Goal: Check status: Check status

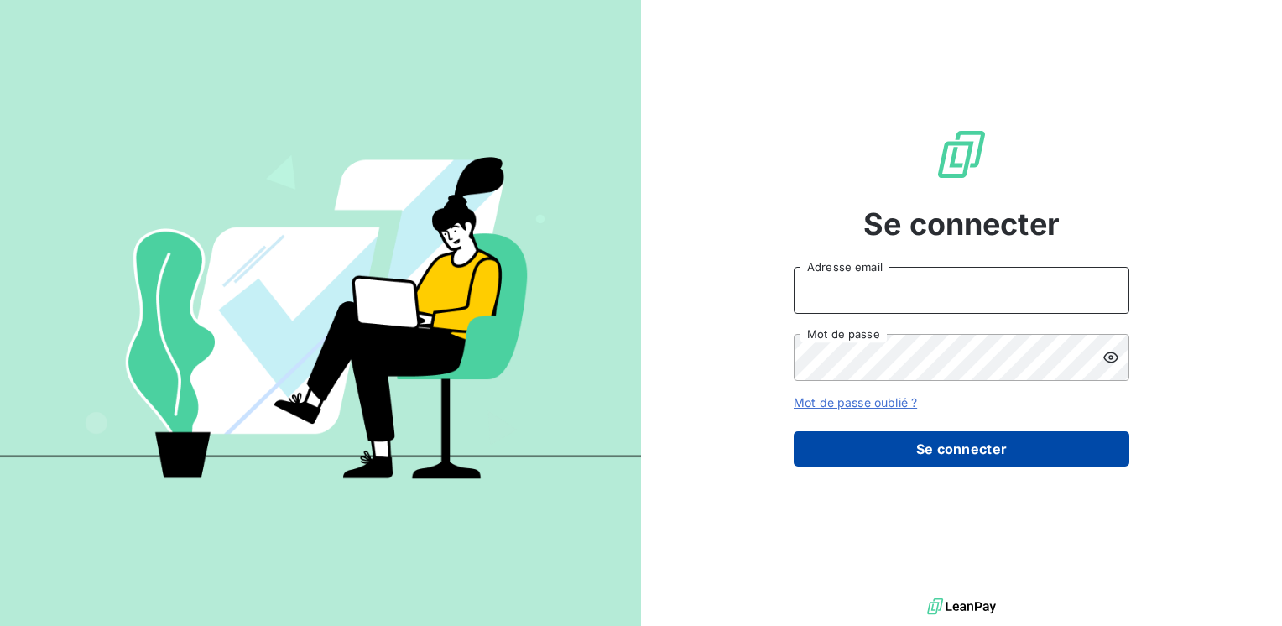
type input "[EMAIL_ADDRESS][DOMAIN_NAME]"
click at [968, 447] on button "Se connecter" at bounding box center [961, 448] width 336 height 35
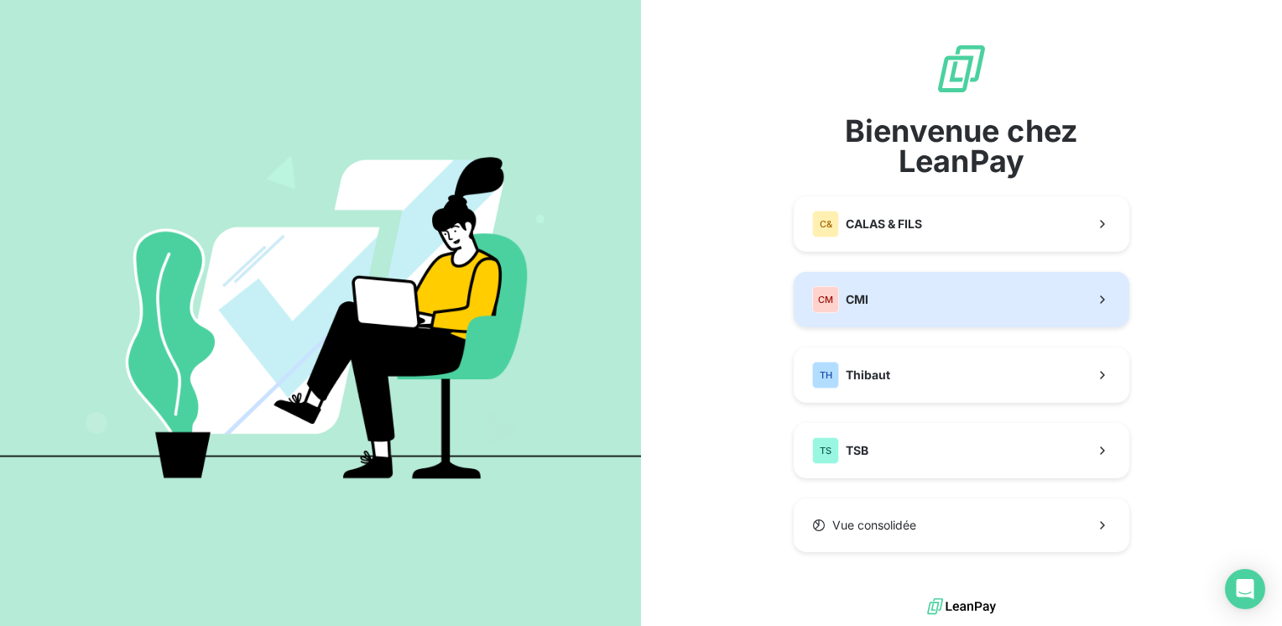
click at [859, 293] on span "CMI" at bounding box center [856, 299] width 23 height 17
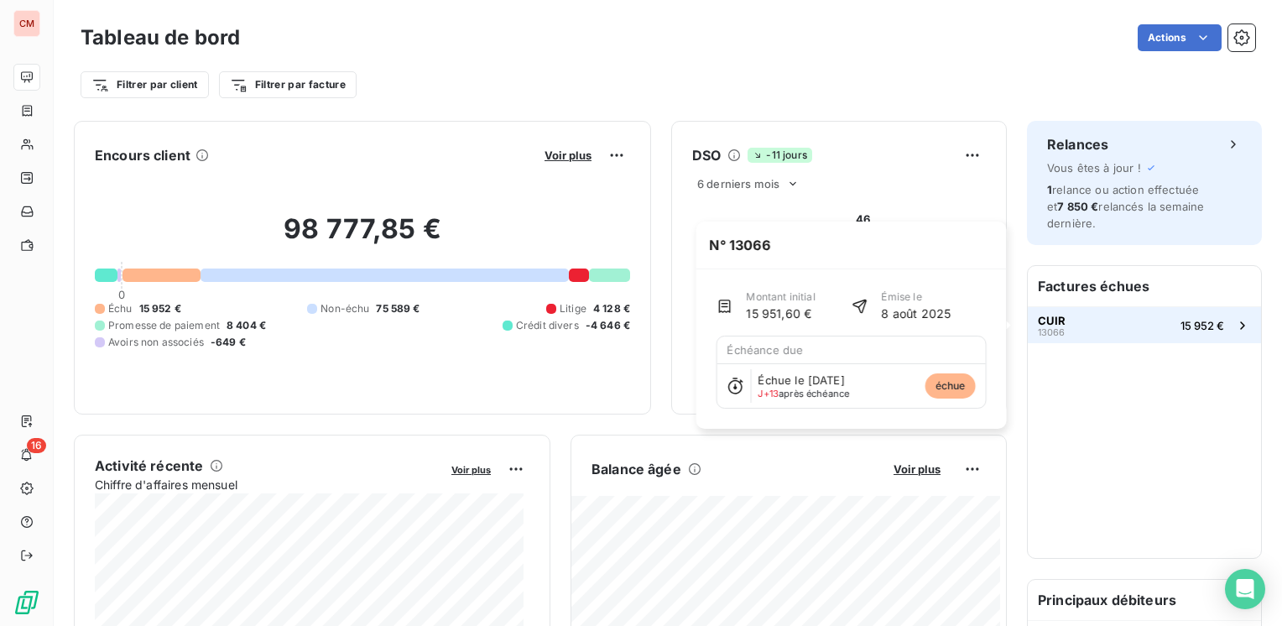
click at [1044, 321] on span "CUIR" at bounding box center [1052, 320] width 28 height 13
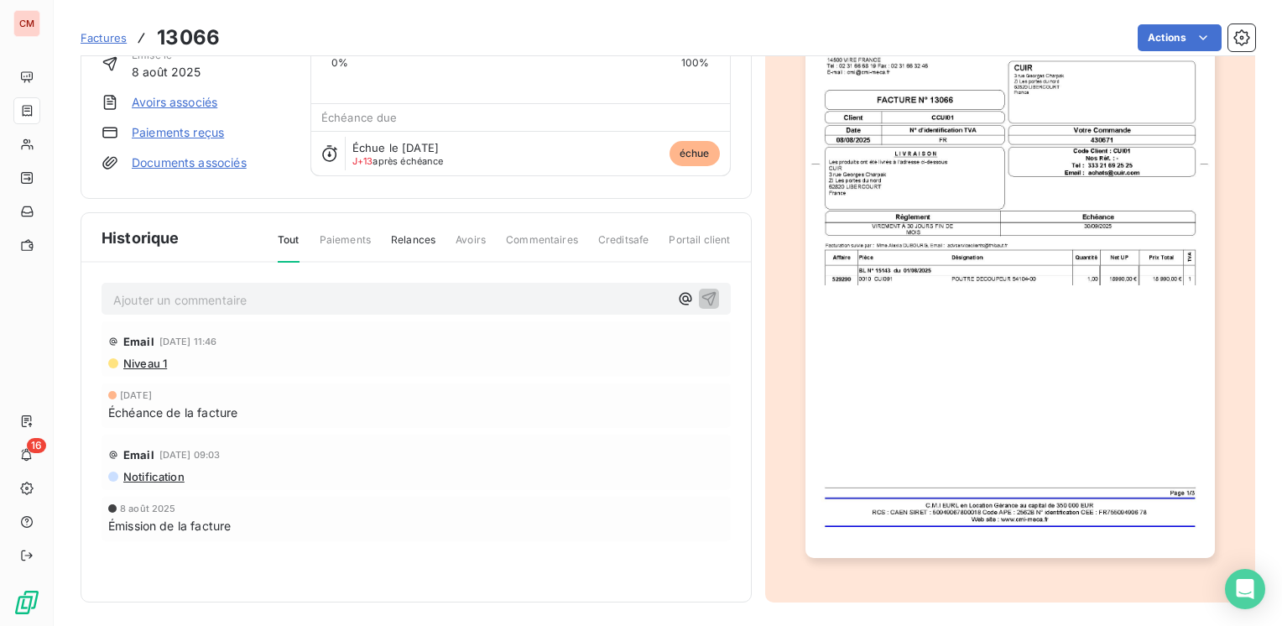
scroll to position [48, 0]
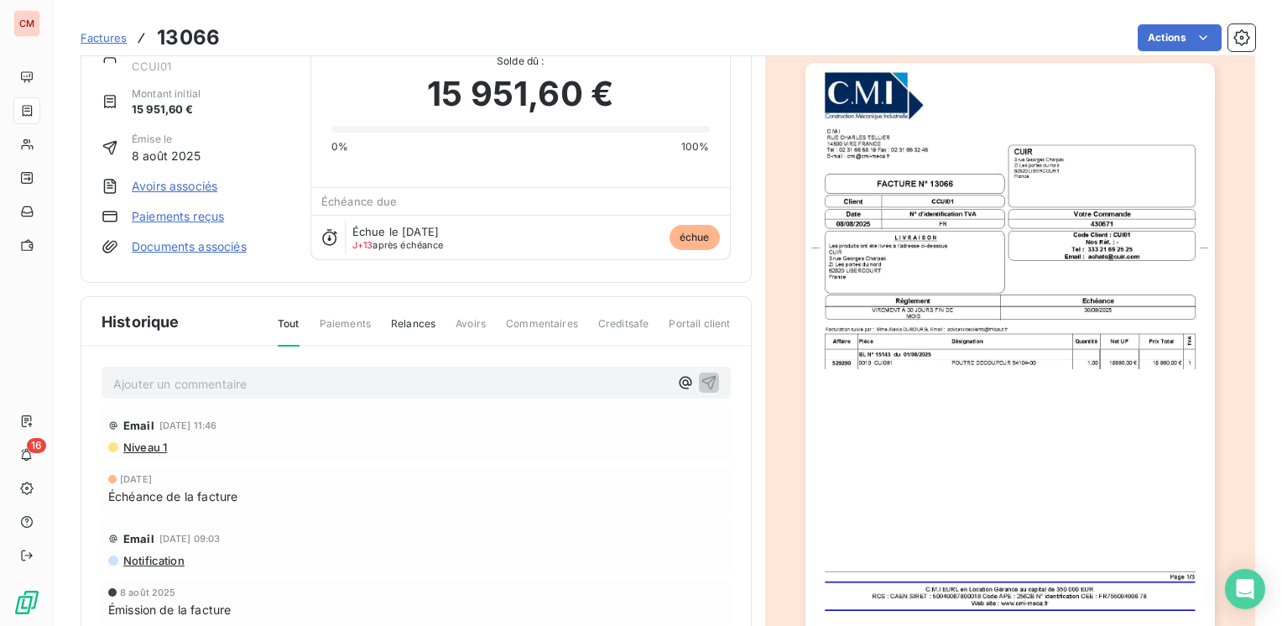
click at [135, 441] on span "Niveau 1" at bounding box center [144, 446] width 45 height 13
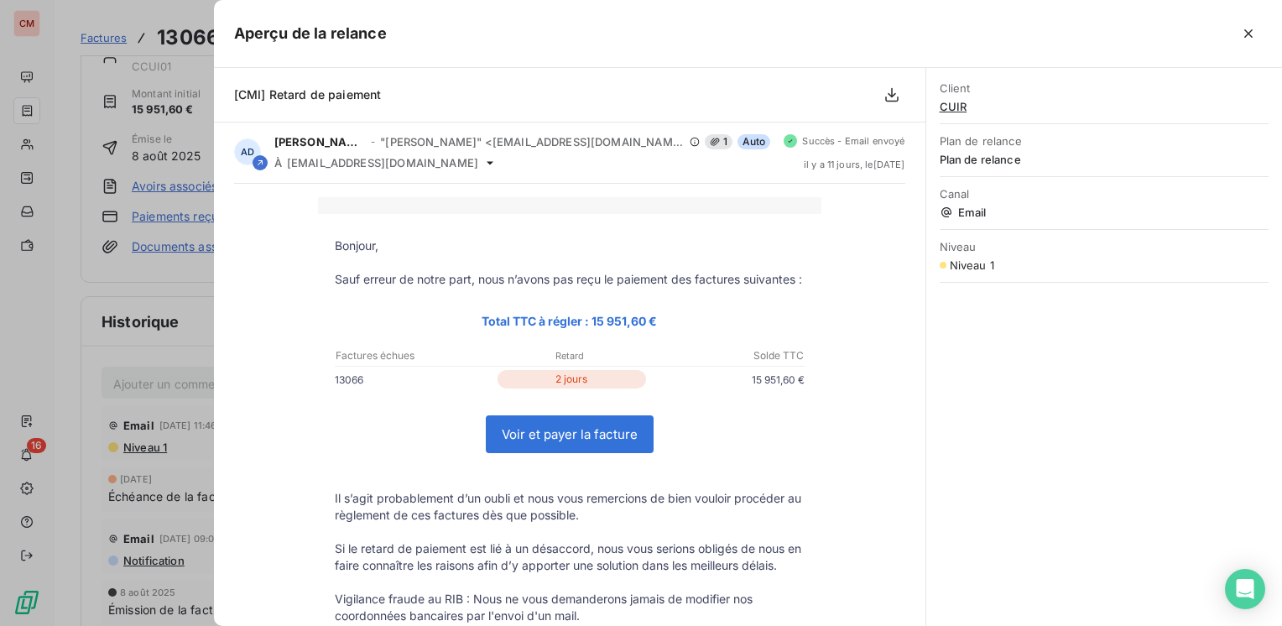
scroll to position [0, 0]
click at [1247, 26] on icon "button" at bounding box center [1248, 33] width 17 height 17
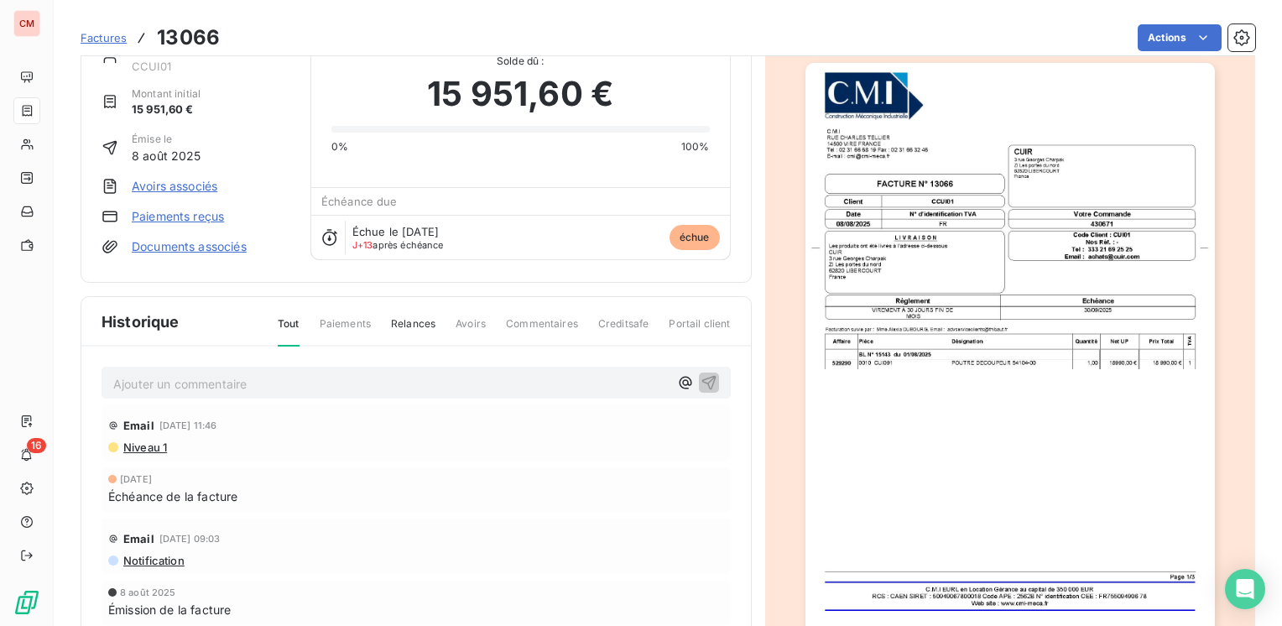
scroll to position [132, 0]
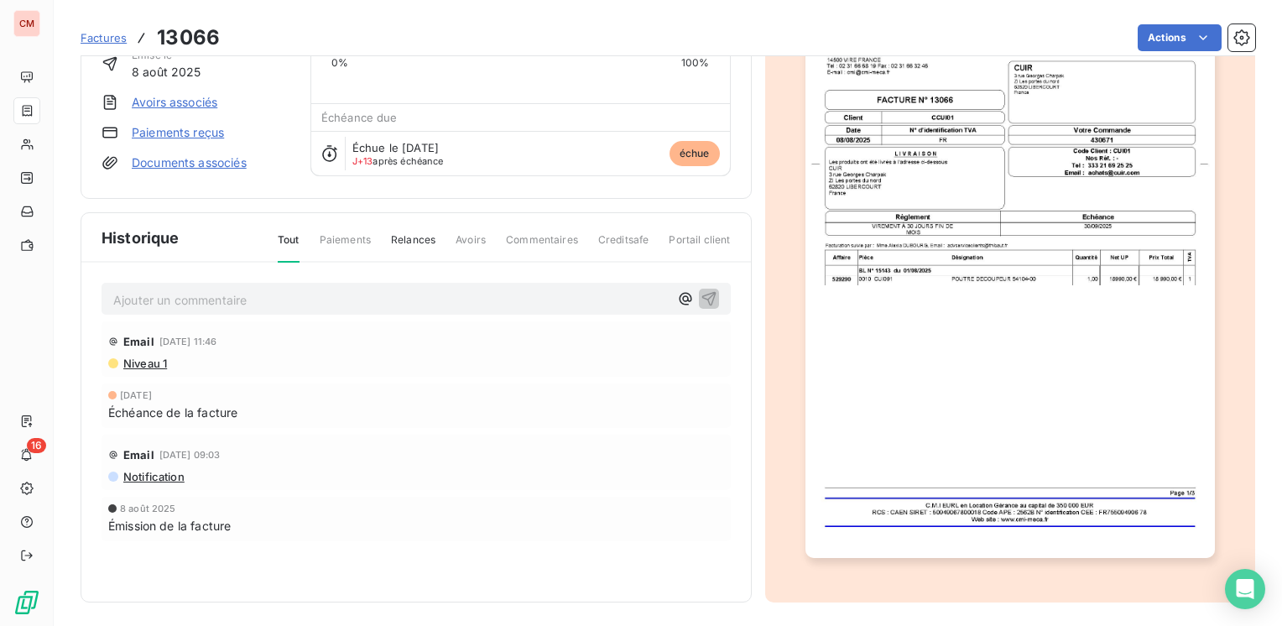
click at [537, 233] on span "Commentaires" at bounding box center [542, 246] width 72 height 29
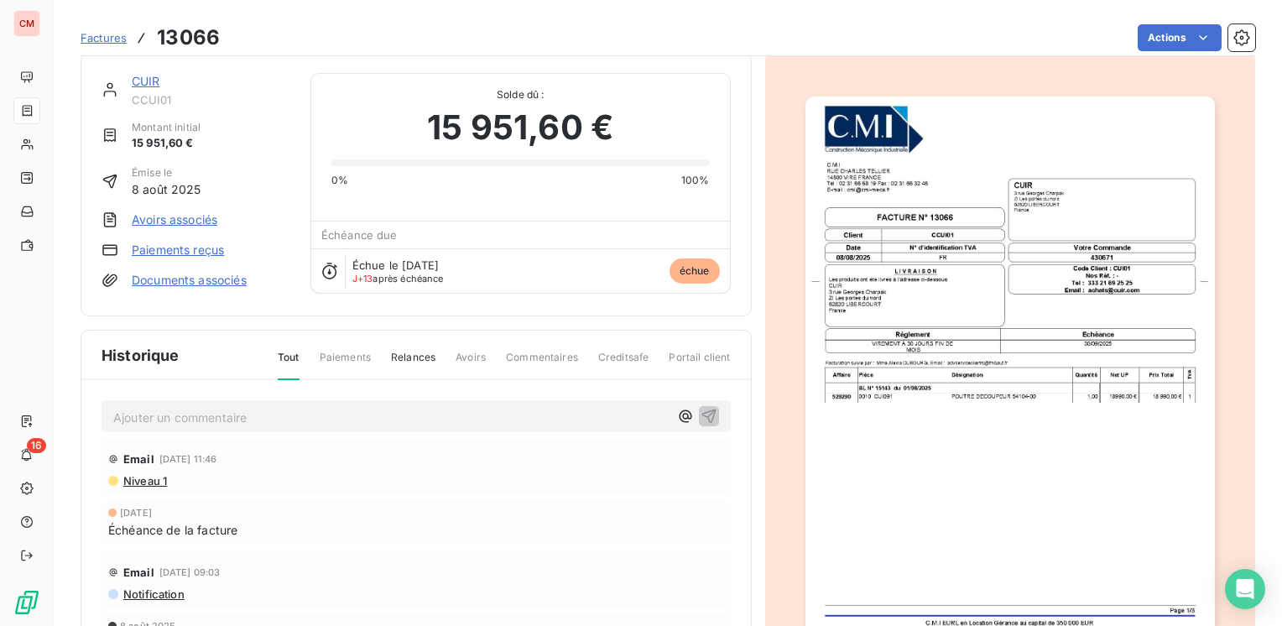
scroll to position [0, 0]
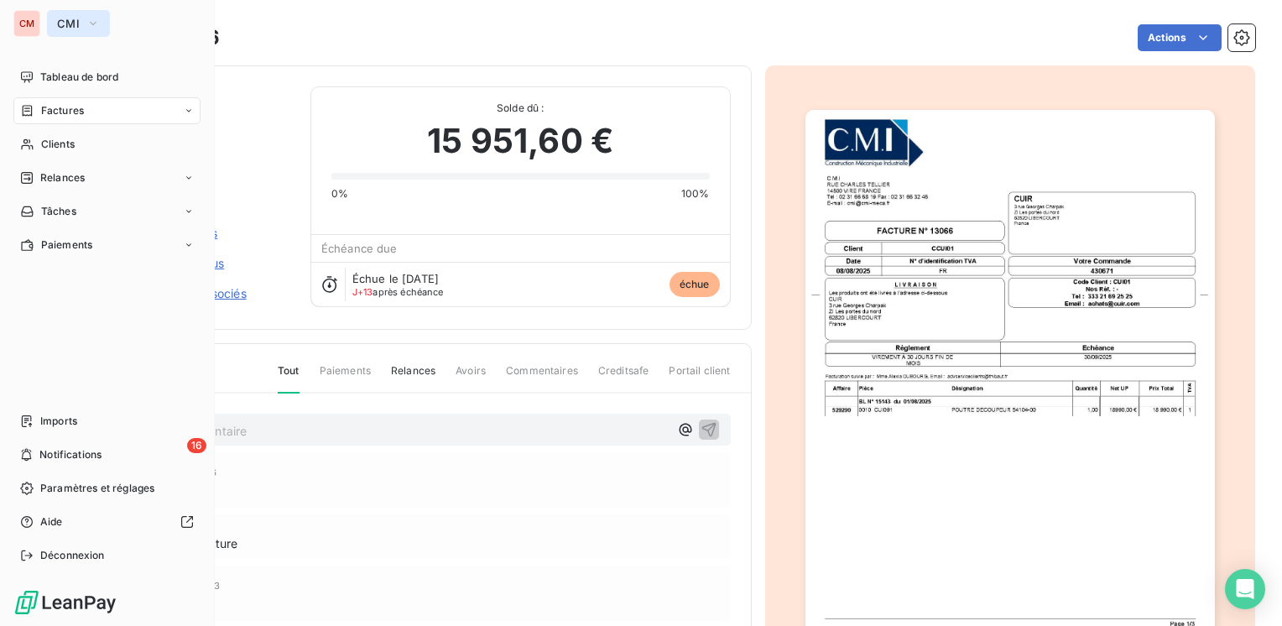
click at [62, 21] on span "CMI" at bounding box center [68, 23] width 23 height 13
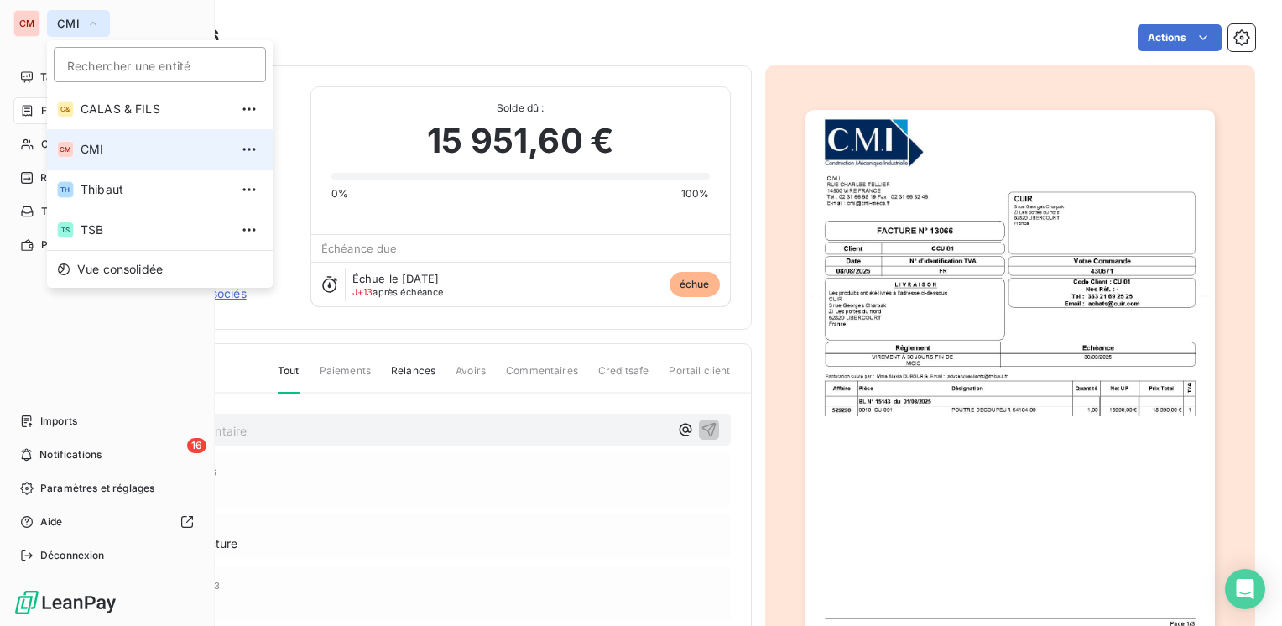
click at [62, 21] on span "CMI" at bounding box center [68, 23] width 23 height 13
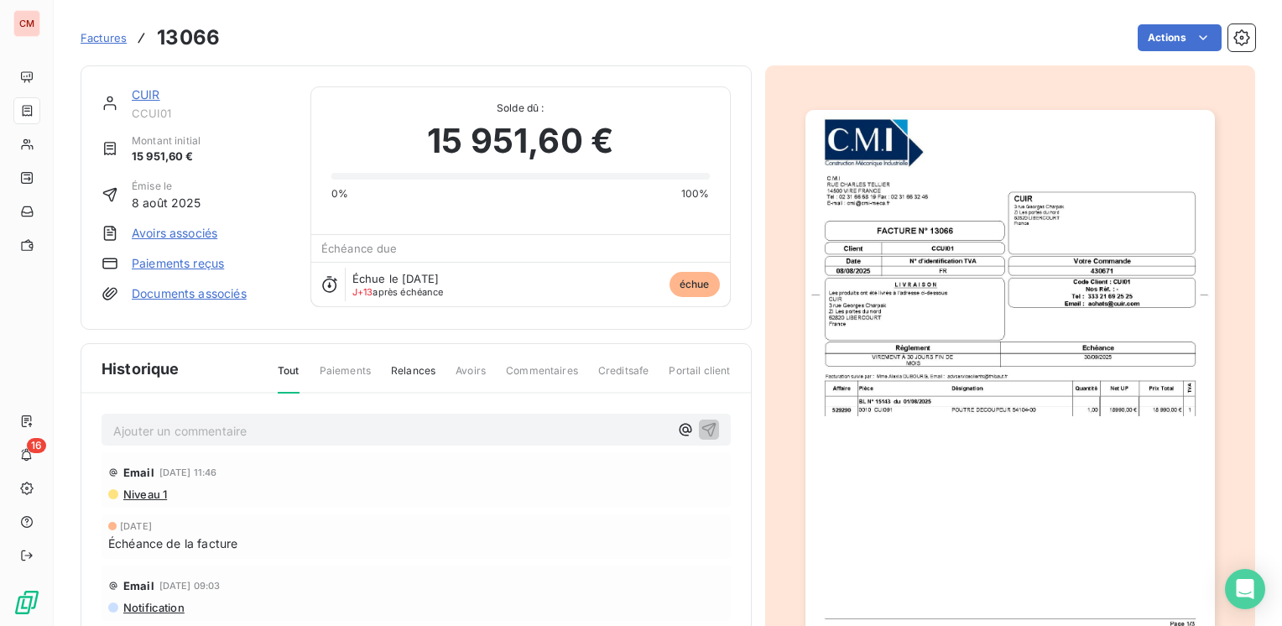
click at [145, 93] on link "CUIR" at bounding box center [146, 94] width 29 height 14
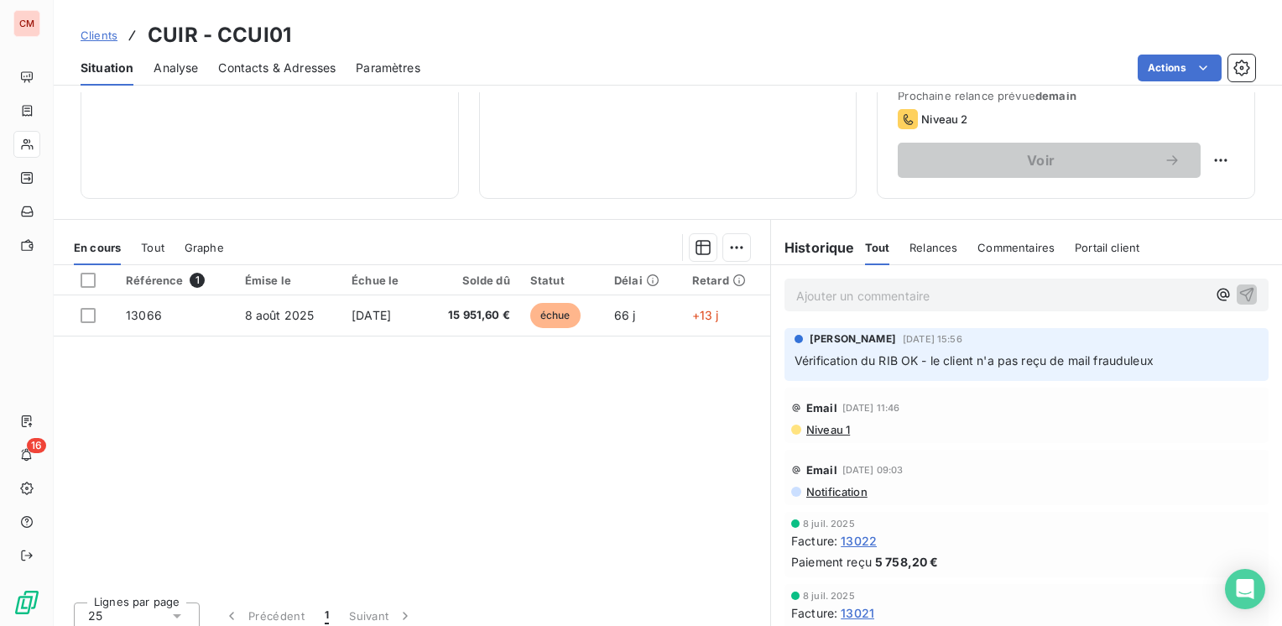
scroll to position [258, 0]
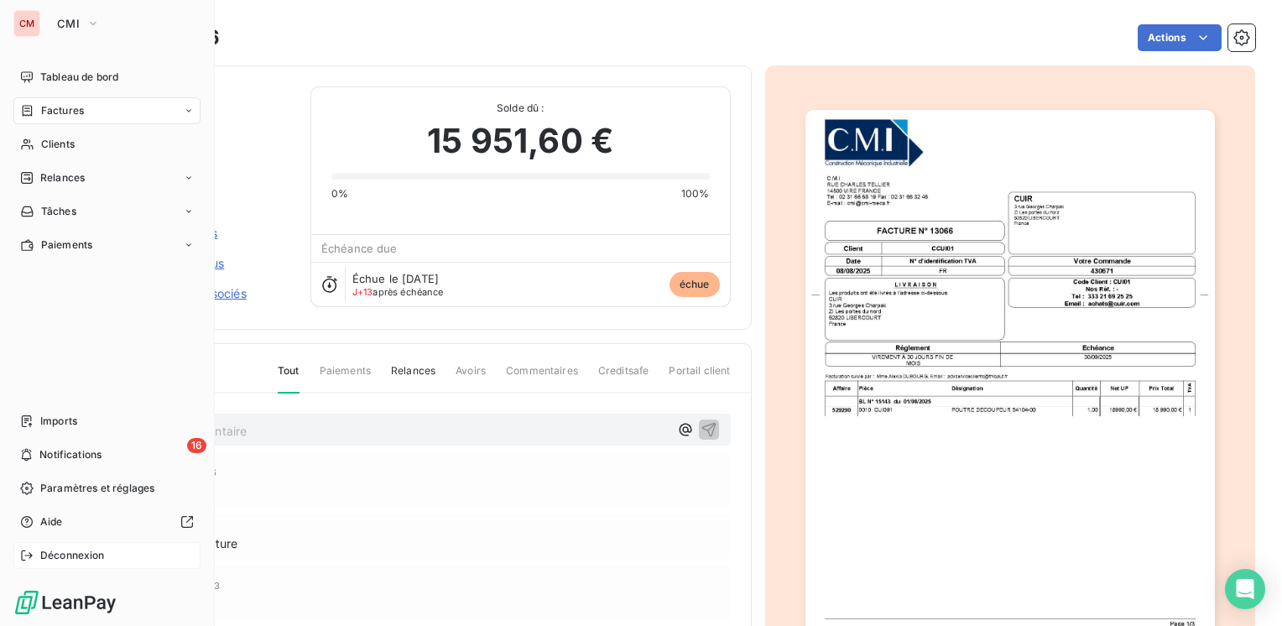
click at [40, 549] on span "Déconnexion" at bounding box center [72, 555] width 65 height 15
